Goal: Check status

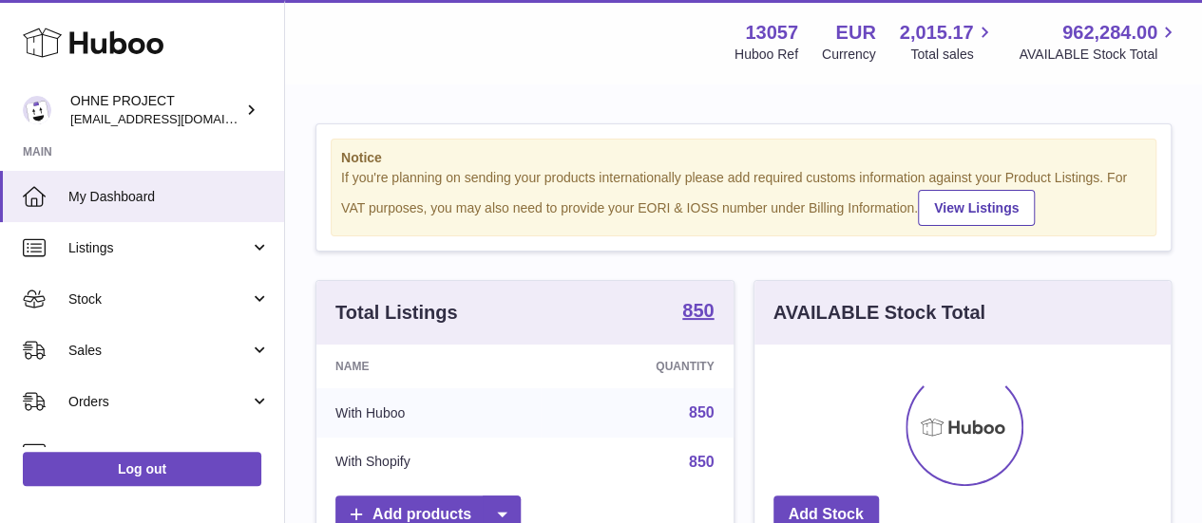
scroll to position [296, 416]
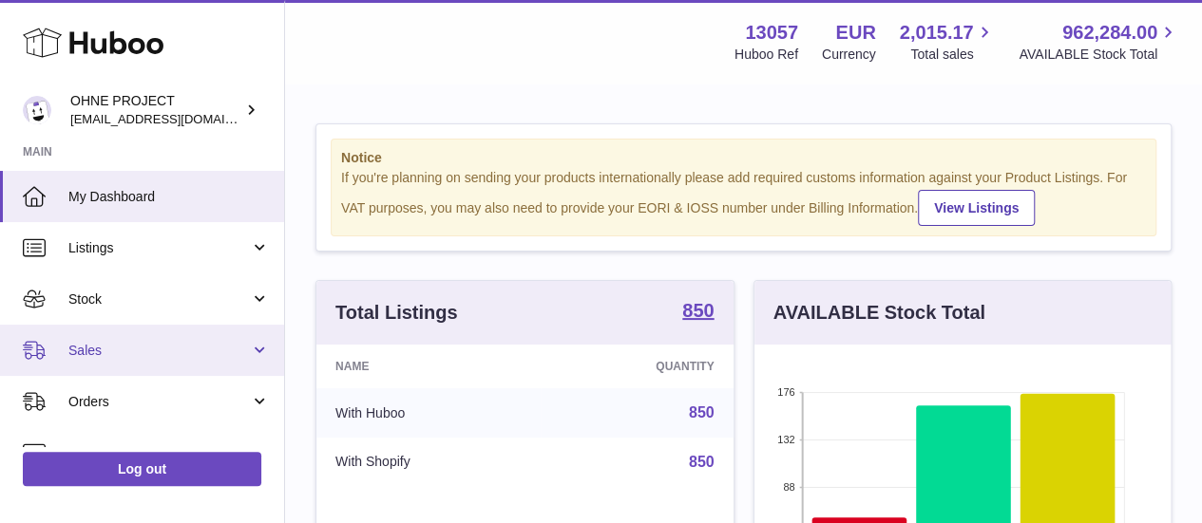
click at [146, 330] on link "Sales" at bounding box center [142, 350] width 284 height 51
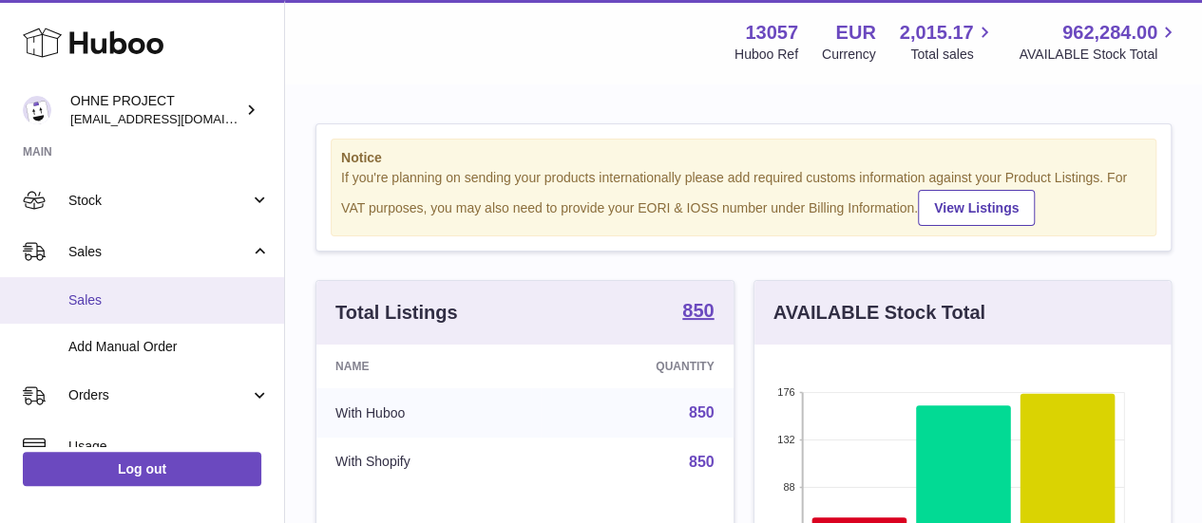
scroll to position [100, 0]
click at [158, 291] on span "Sales" at bounding box center [168, 300] width 201 height 18
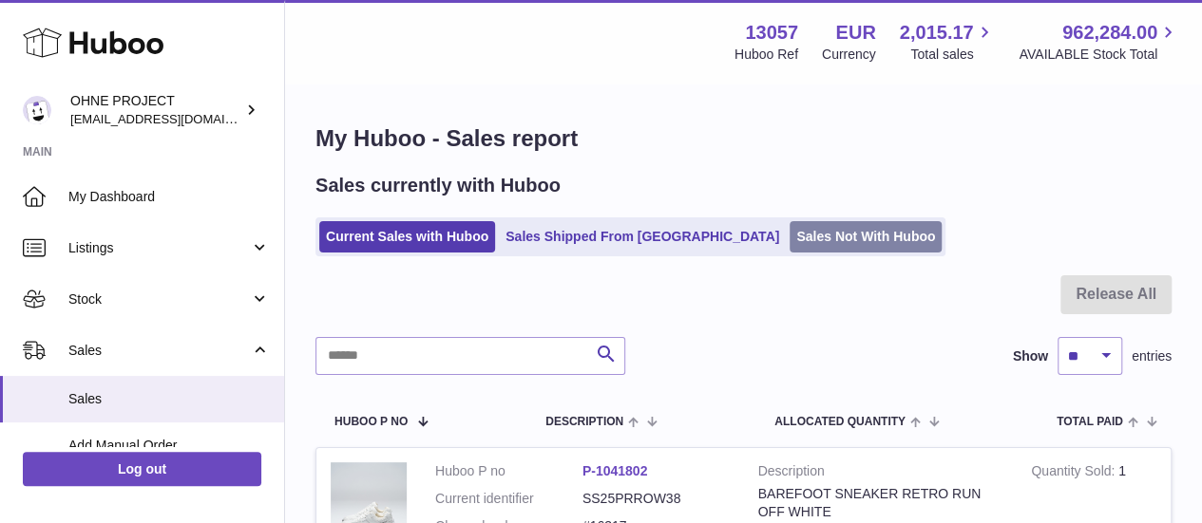
click at [800, 243] on link "Sales Not With Huboo" at bounding box center [866, 236] width 152 height 31
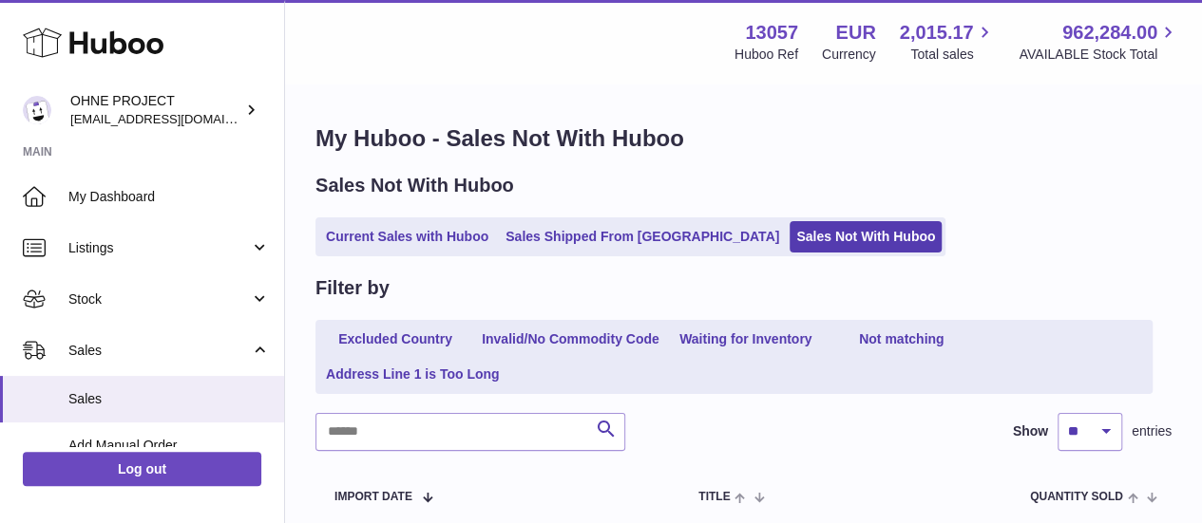
scroll to position [149, 0]
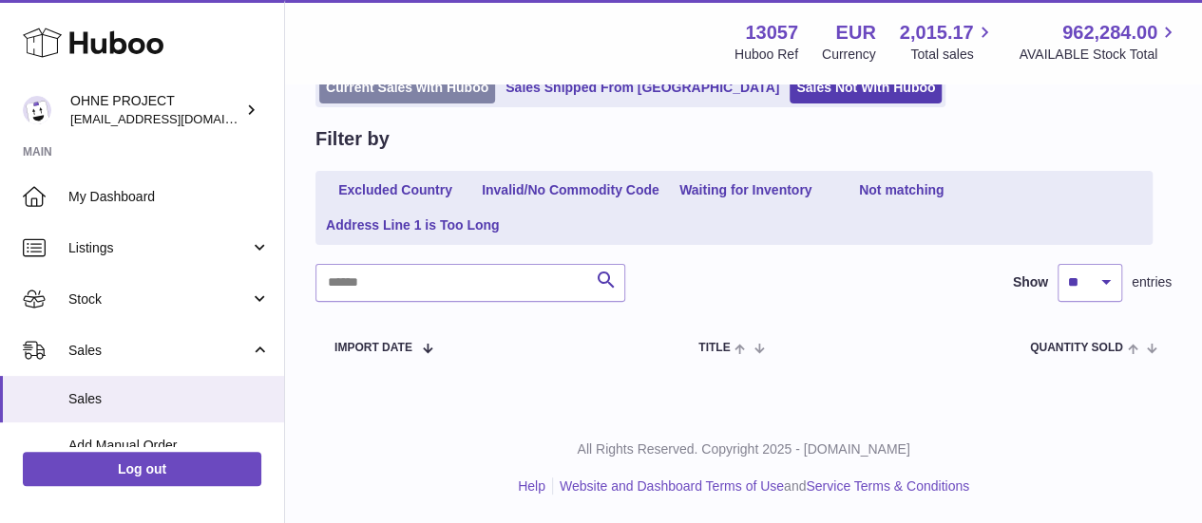
click at [413, 97] on link "Current Sales with Huboo" at bounding box center [407, 87] width 176 height 31
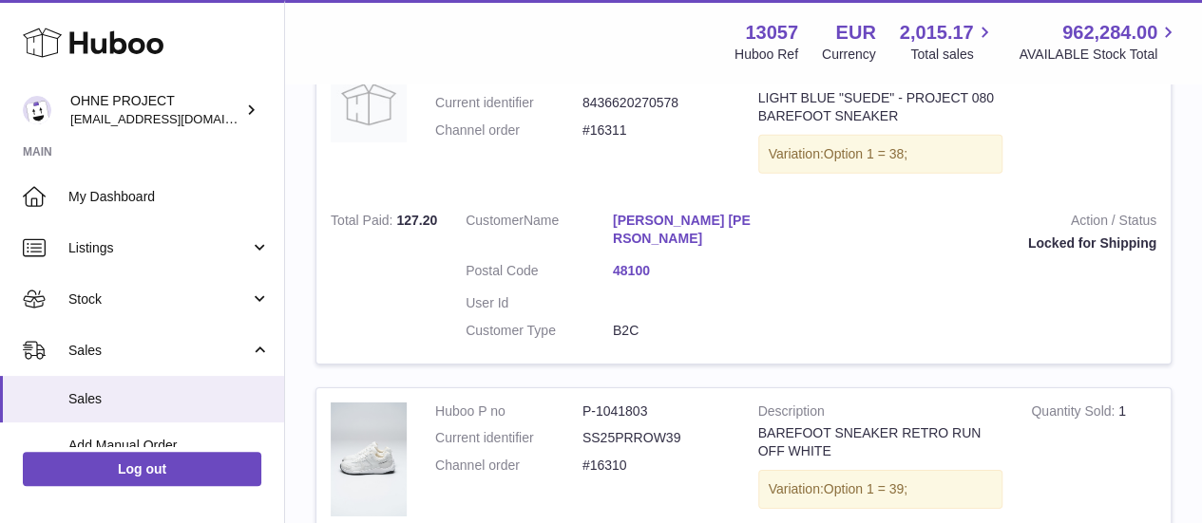
scroll to position [2940, 0]
click at [676, 226] on link "Roosa Mikkola" at bounding box center [686, 230] width 147 height 36
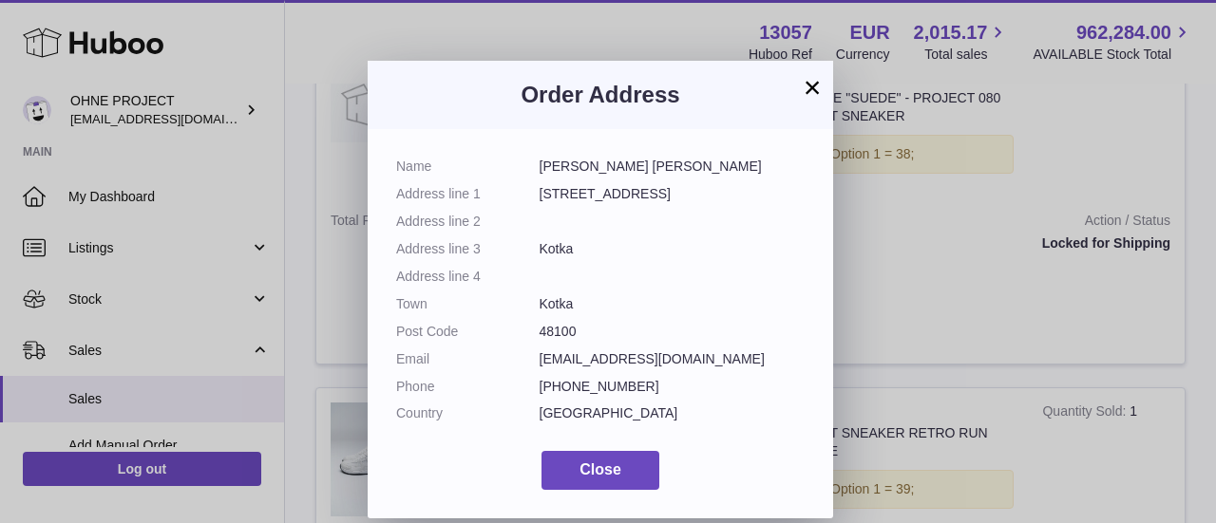
click at [808, 93] on button "×" at bounding box center [812, 87] width 23 height 23
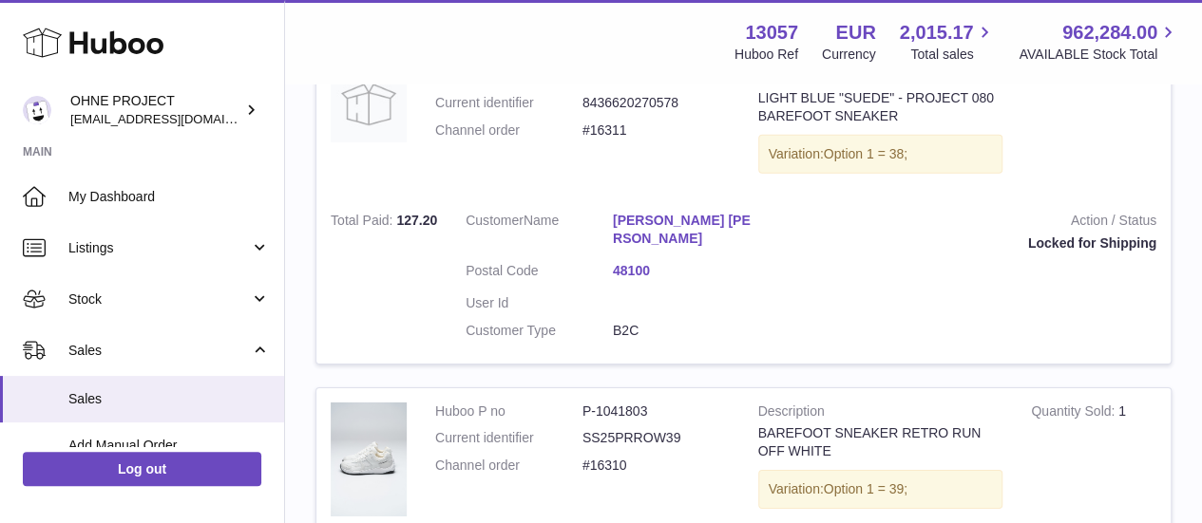
click at [792, 334] on td "Action / Status Locked for Shipping" at bounding box center [972, 280] width 396 height 165
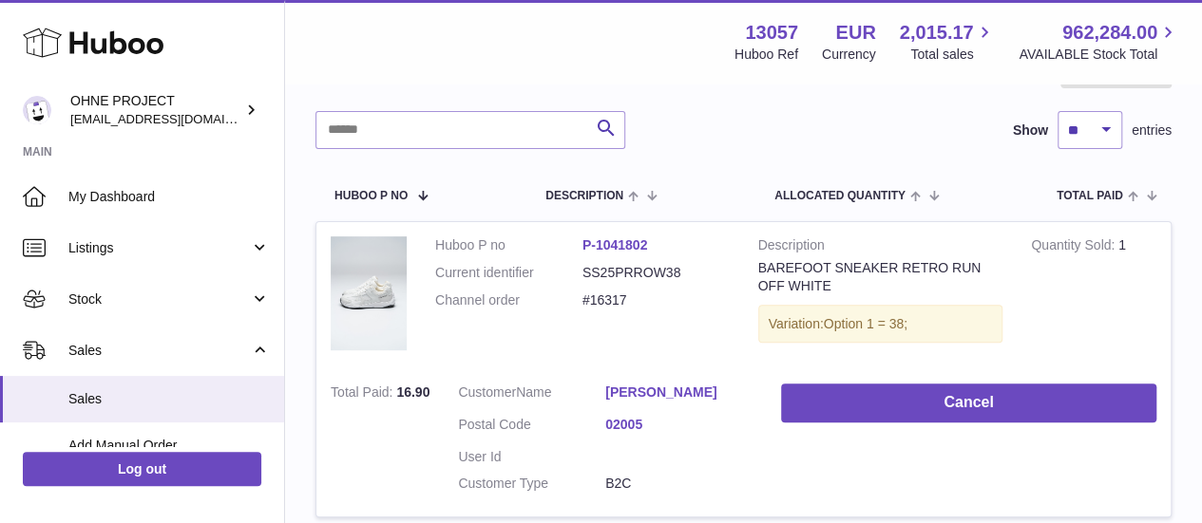
scroll to position [0, 0]
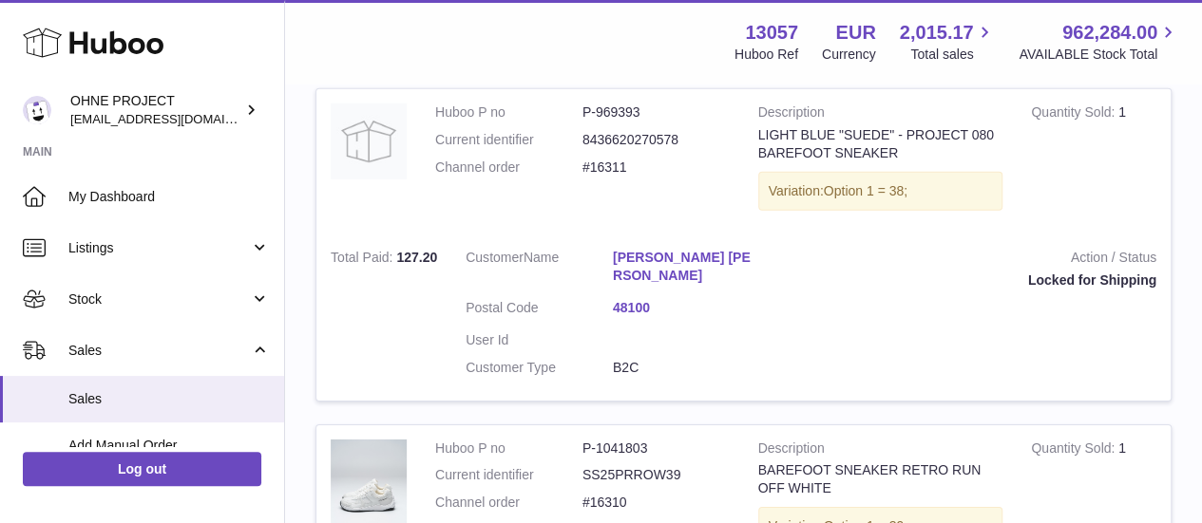
scroll to position [3310, 0]
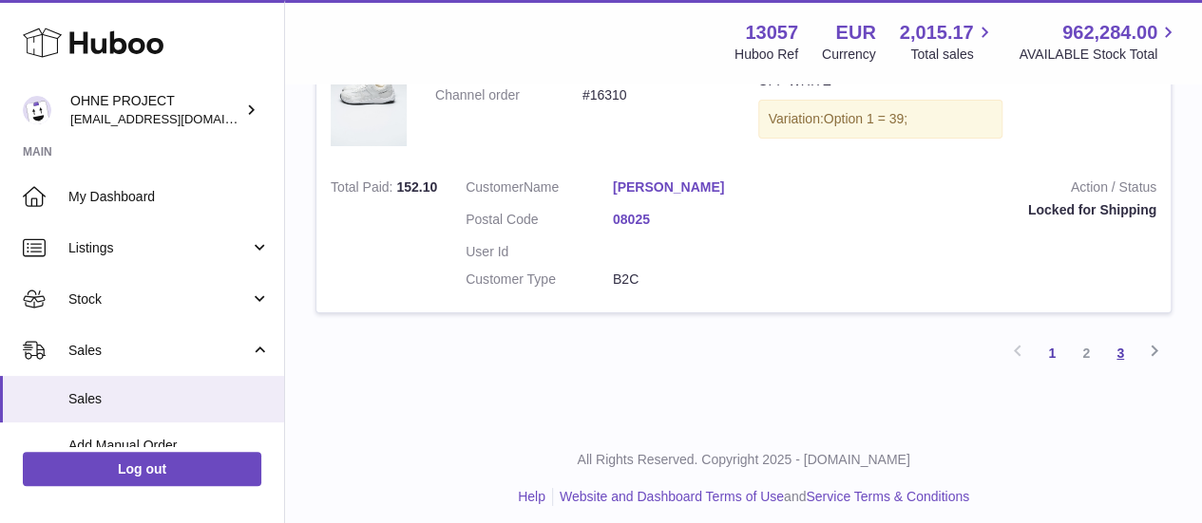
click at [1118, 336] on link "3" at bounding box center [1120, 353] width 34 height 34
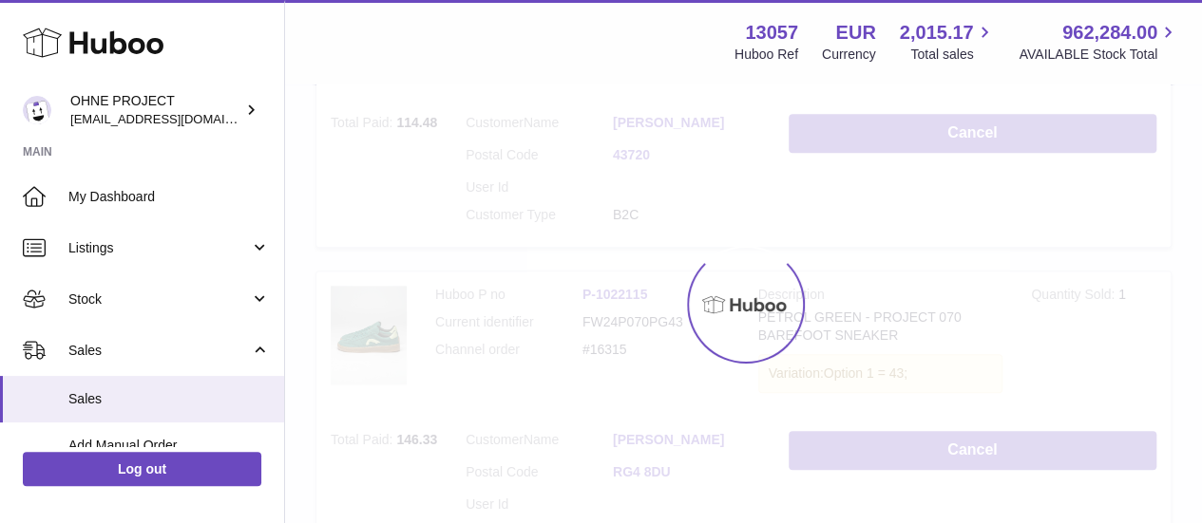
scroll to position [86, 0]
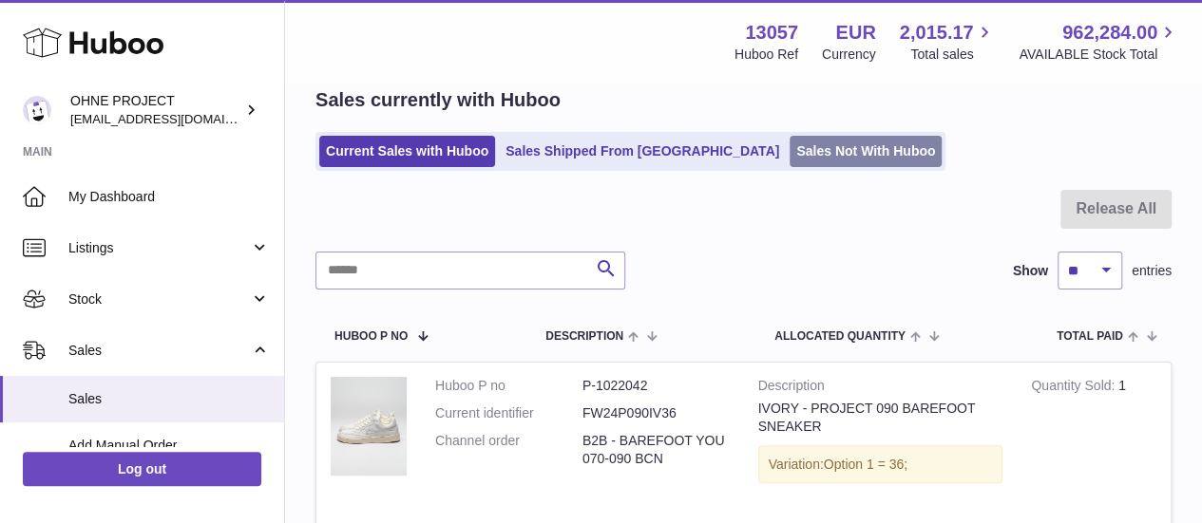
click at [833, 164] on link "Sales Not With Huboo" at bounding box center [866, 151] width 152 height 31
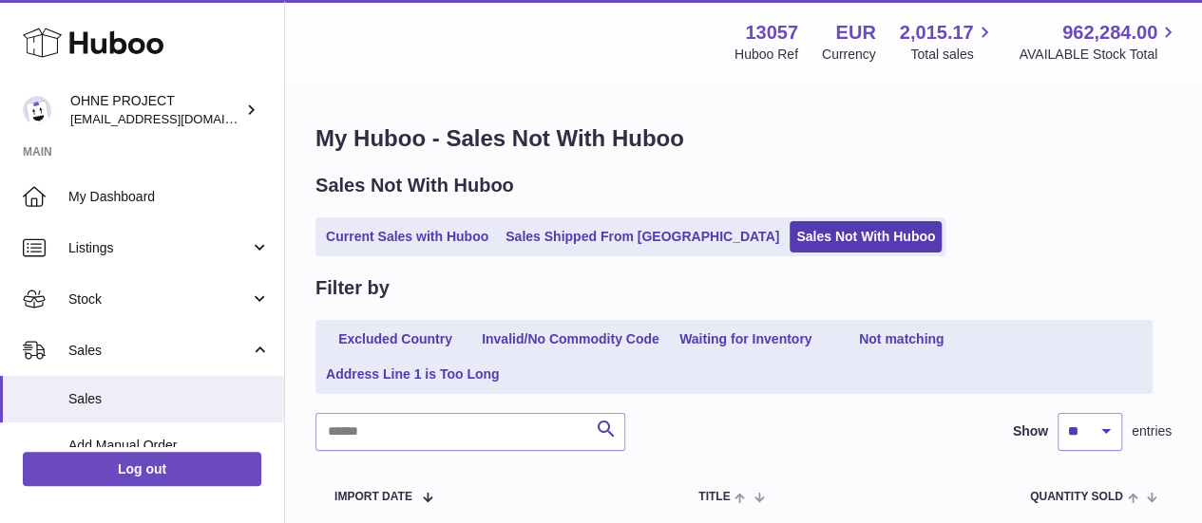
scroll to position [1, 0]
